Goal: Transaction & Acquisition: Purchase product/service

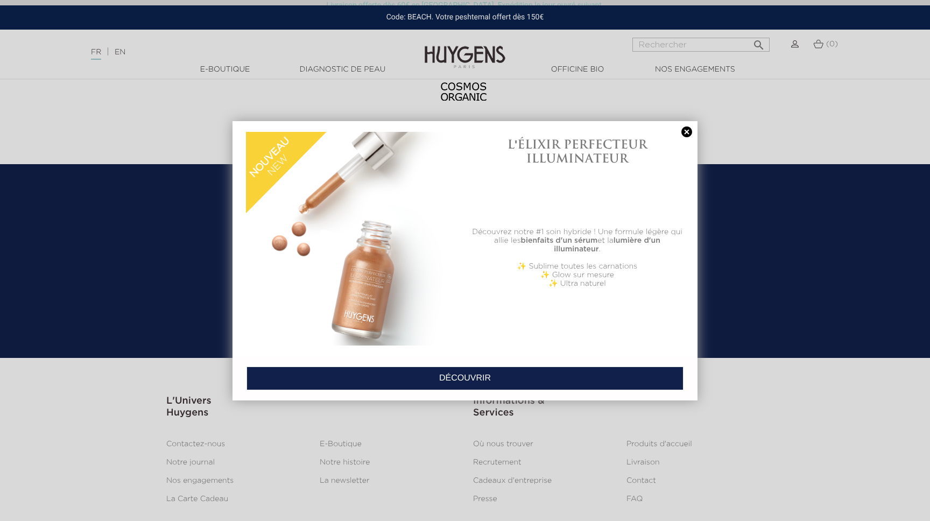
scroll to position [4477, 0]
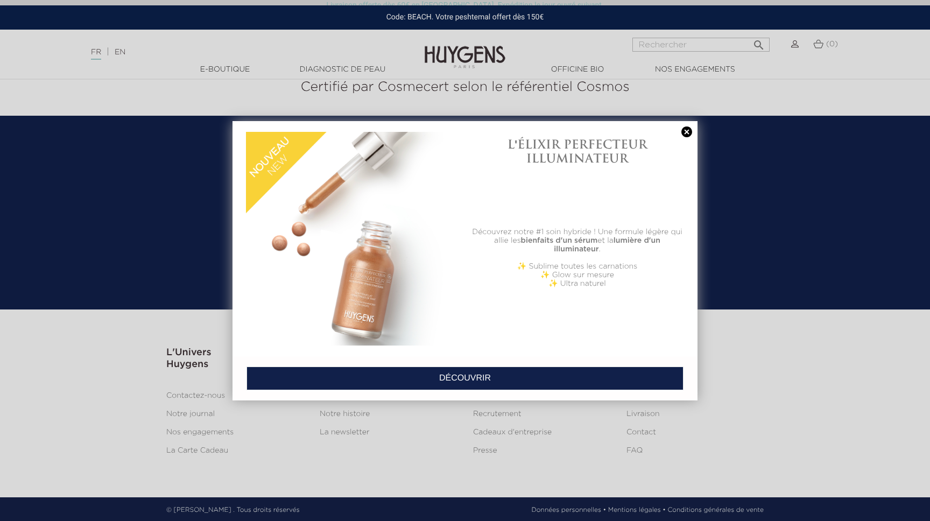
click at [687, 132] on link at bounding box center [687, 132] width 15 height 11
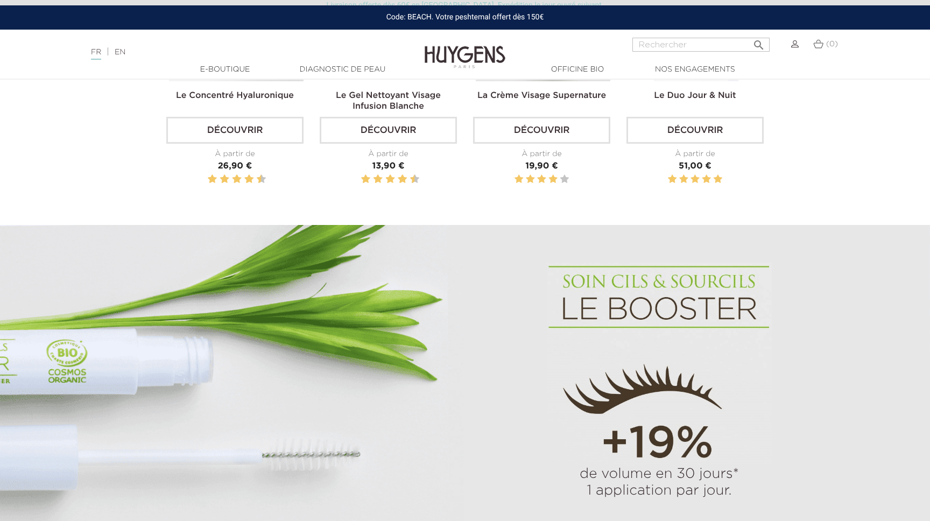
scroll to position [550, 0]
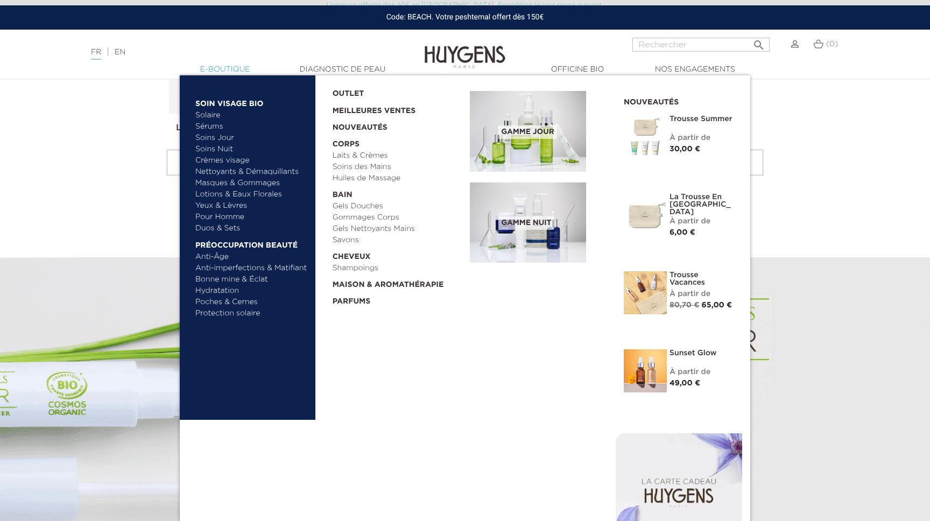
click at [243, 71] on link "  E-Boutique" at bounding box center [225, 69] width 108 height 11
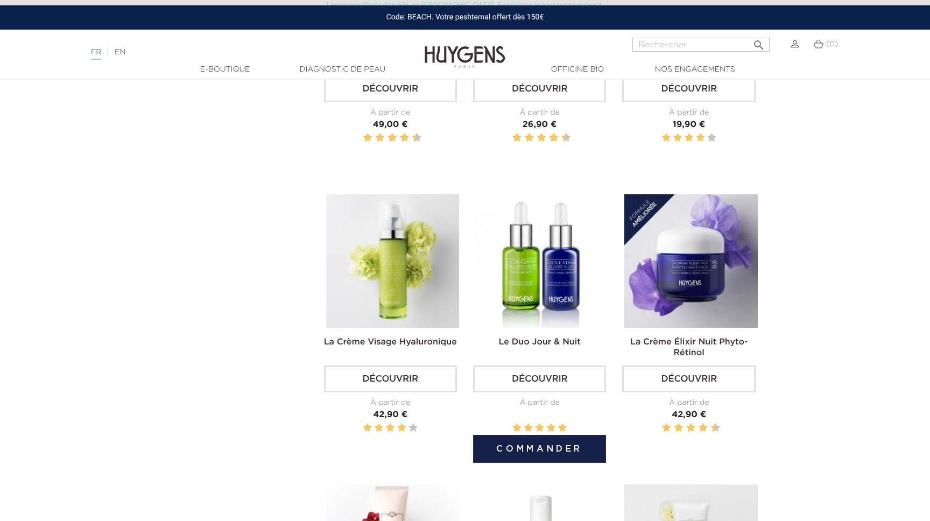
scroll to position [555, 0]
click at [529, 377] on link "Découvrir" at bounding box center [539, 378] width 133 height 27
